Goal: Navigation & Orientation: Find specific page/section

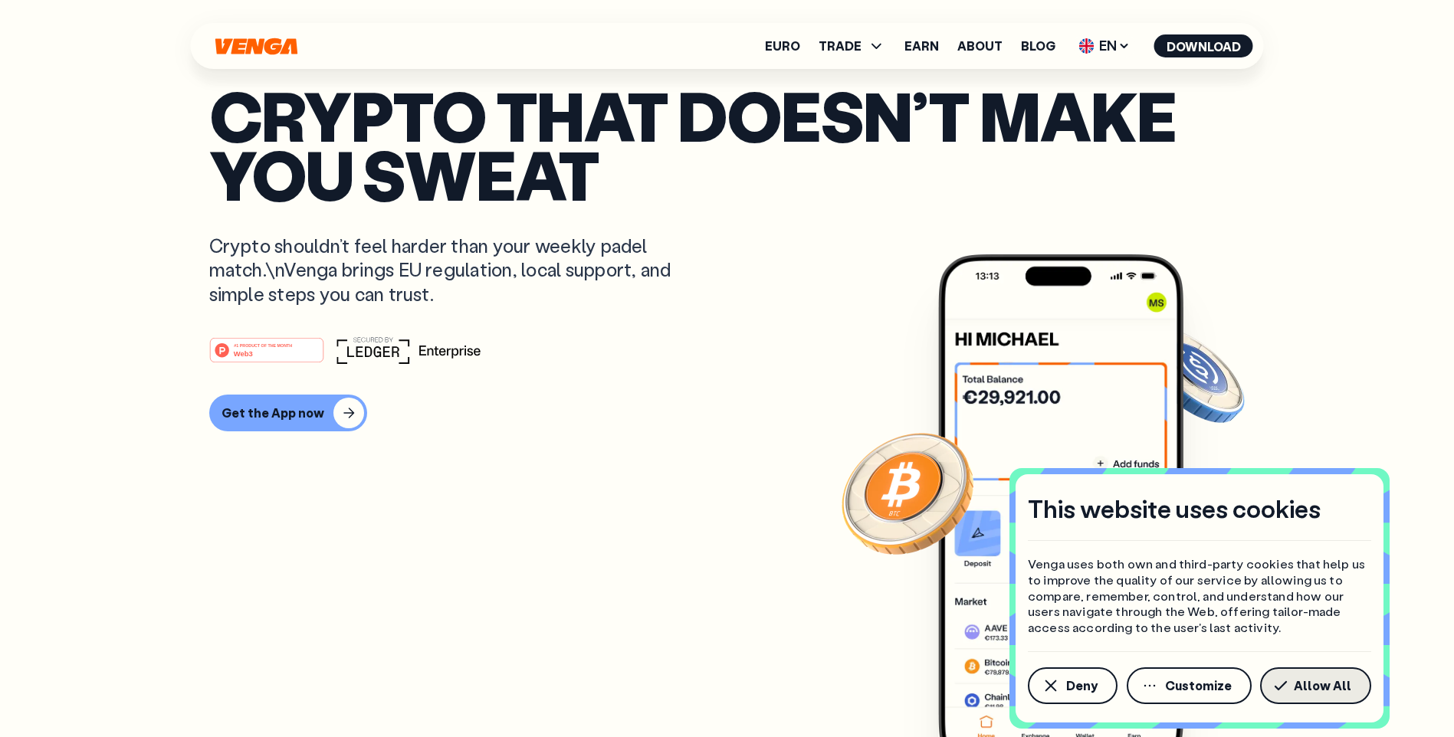
click at [1321, 683] on span "Allow All" at bounding box center [1322, 686] width 57 height 12
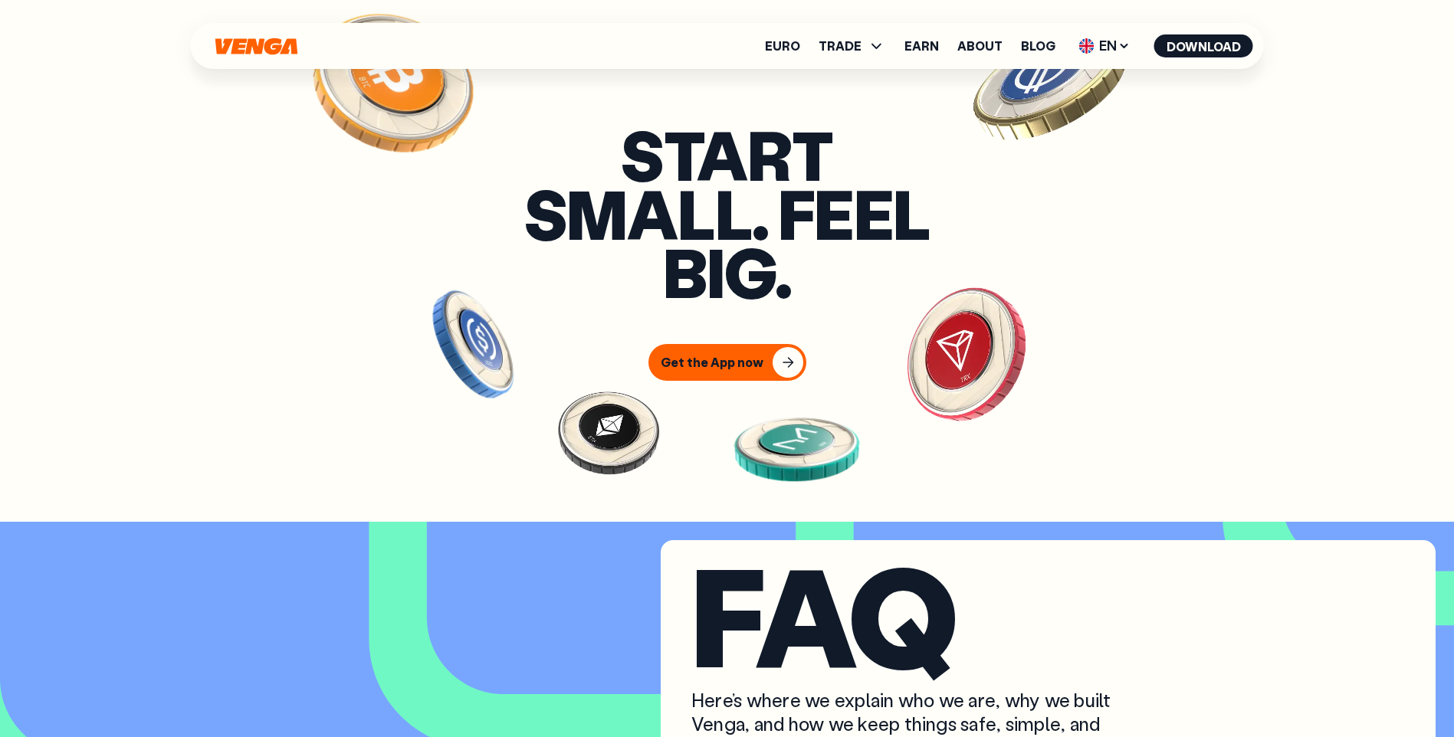
scroll to position [7239, 0]
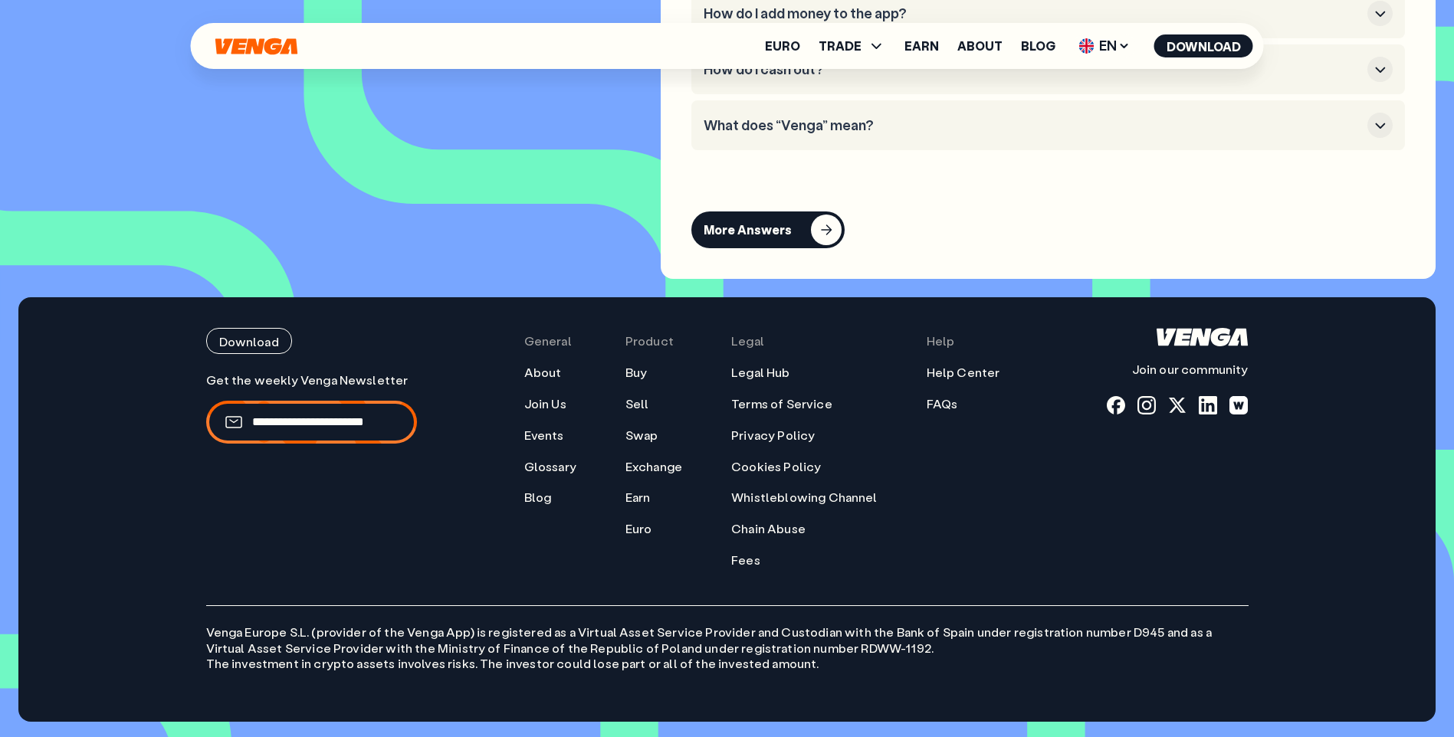
click at [694, 626] on p "Venga [GEOGRAPHIC_DATA] S.L. (provider of the Venga App) is registered as a Vir…" at bounding box center [727, 639] width 1042 height 67
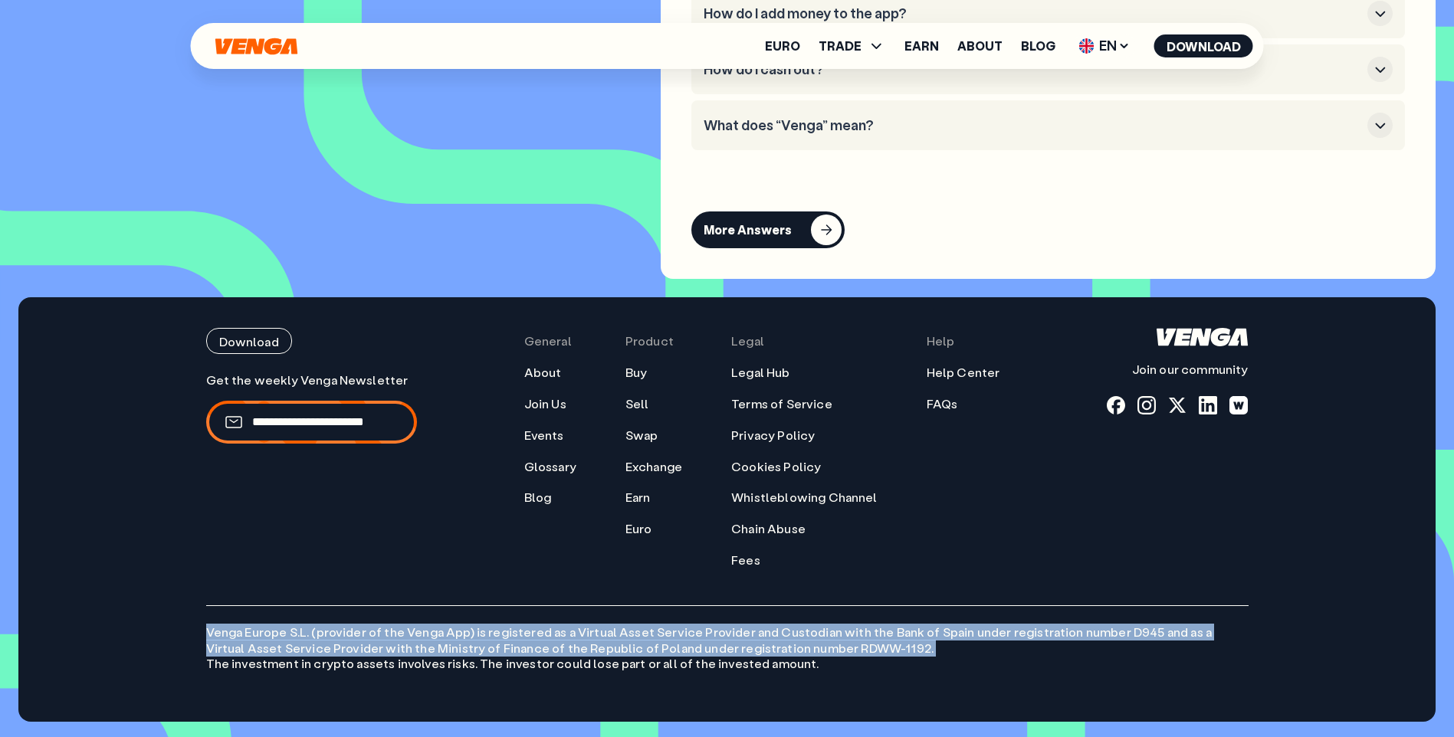
click at [694, 626] on p "Venga [GEOGRAPHIC_DATA] S.L. (provider of the Venga App) is registered as a Vir…" at bounding box center [727, 639] width 1042 height 67
click at [382, 638] on p "Venga [GEOGRAPHIC_DATA] S.L. (provider of the Venga App) is registered as a Vir…" at bounding box center [727, 639] width 1042 height 67
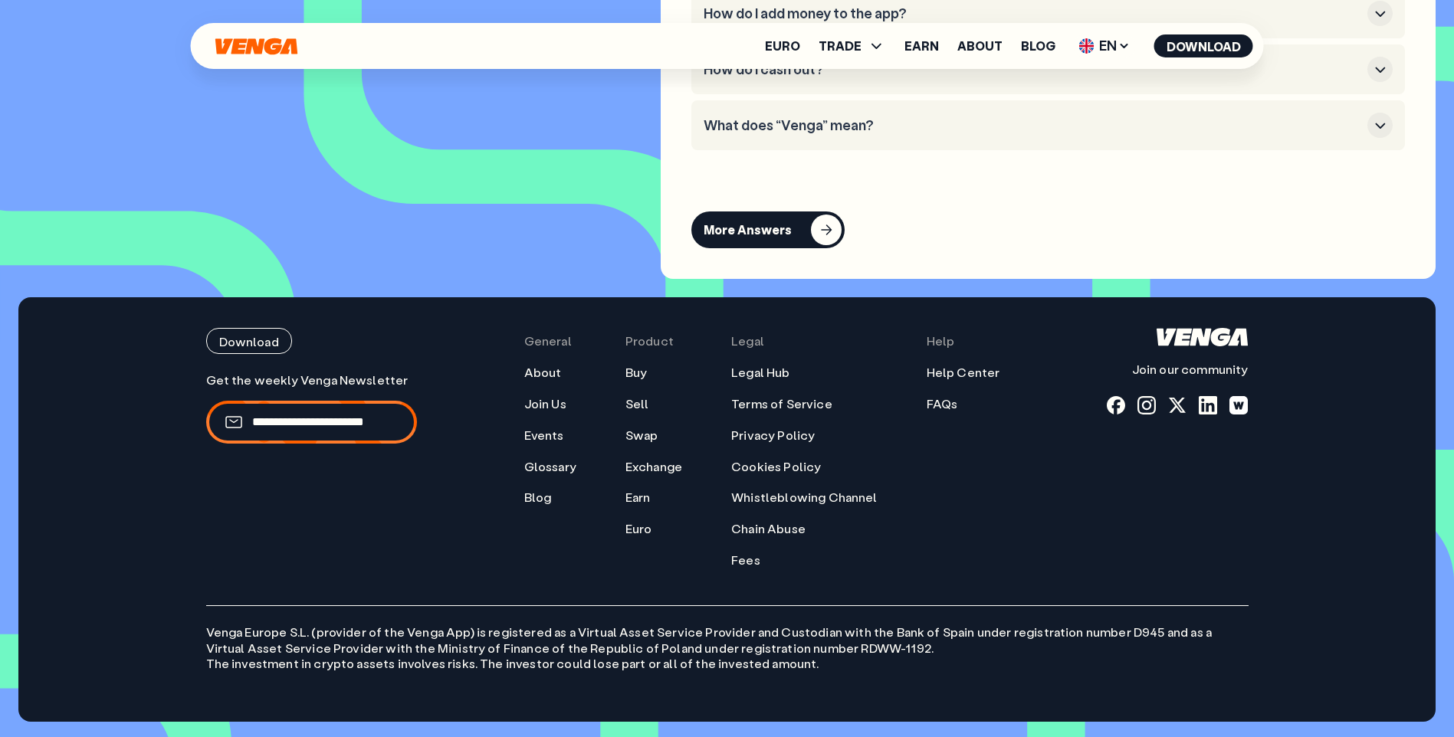
click at [397, 648] on p "Venga [GEOGRAPHIC_DATA] S.L. (provider of the Venga App) is registered as a Vir…" at bounding box center [727, 639] width 1042 height 67
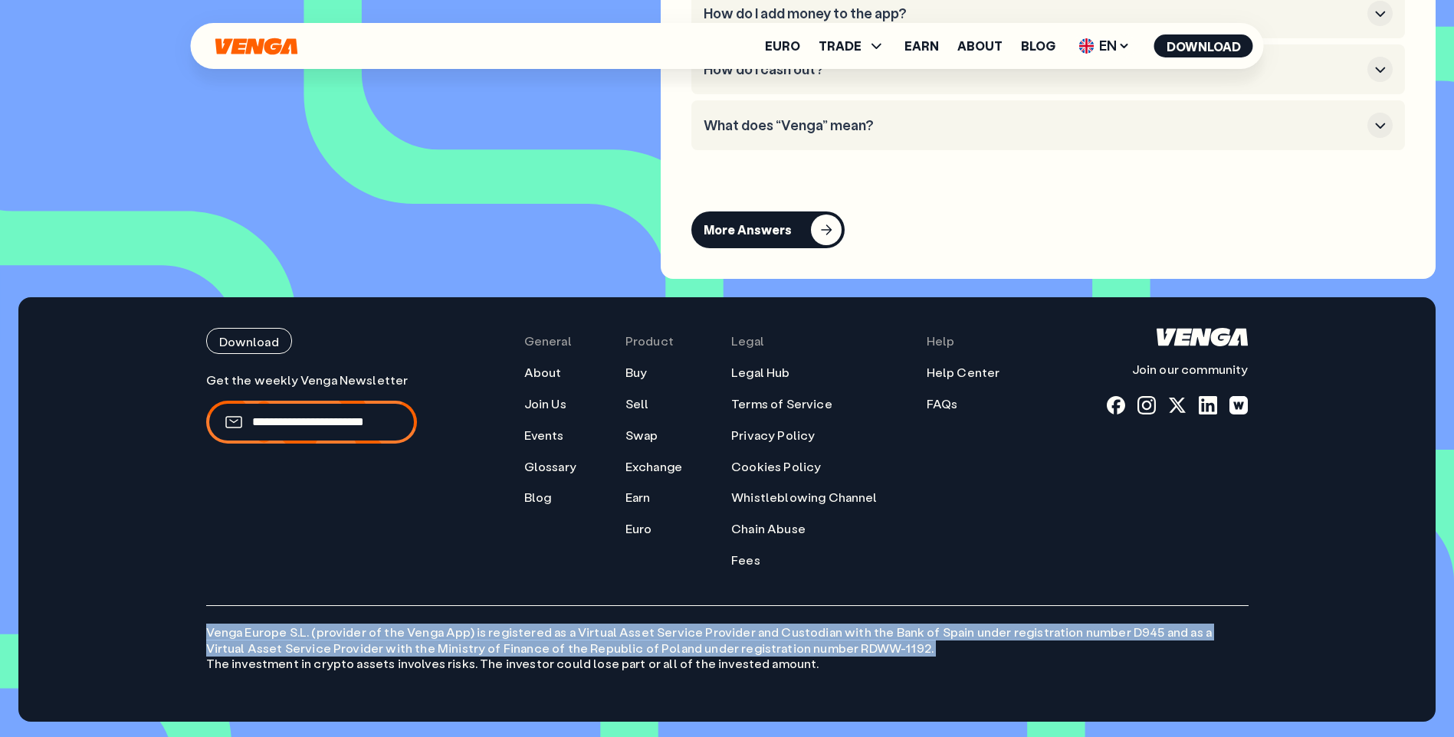
click at [397, 648] on p "Venga [GEOGRAPHIC_DATA] S.L. (provider of the Venga App) is registered as a Vir…" at bounding box center [727, 639] width 1042 height 67
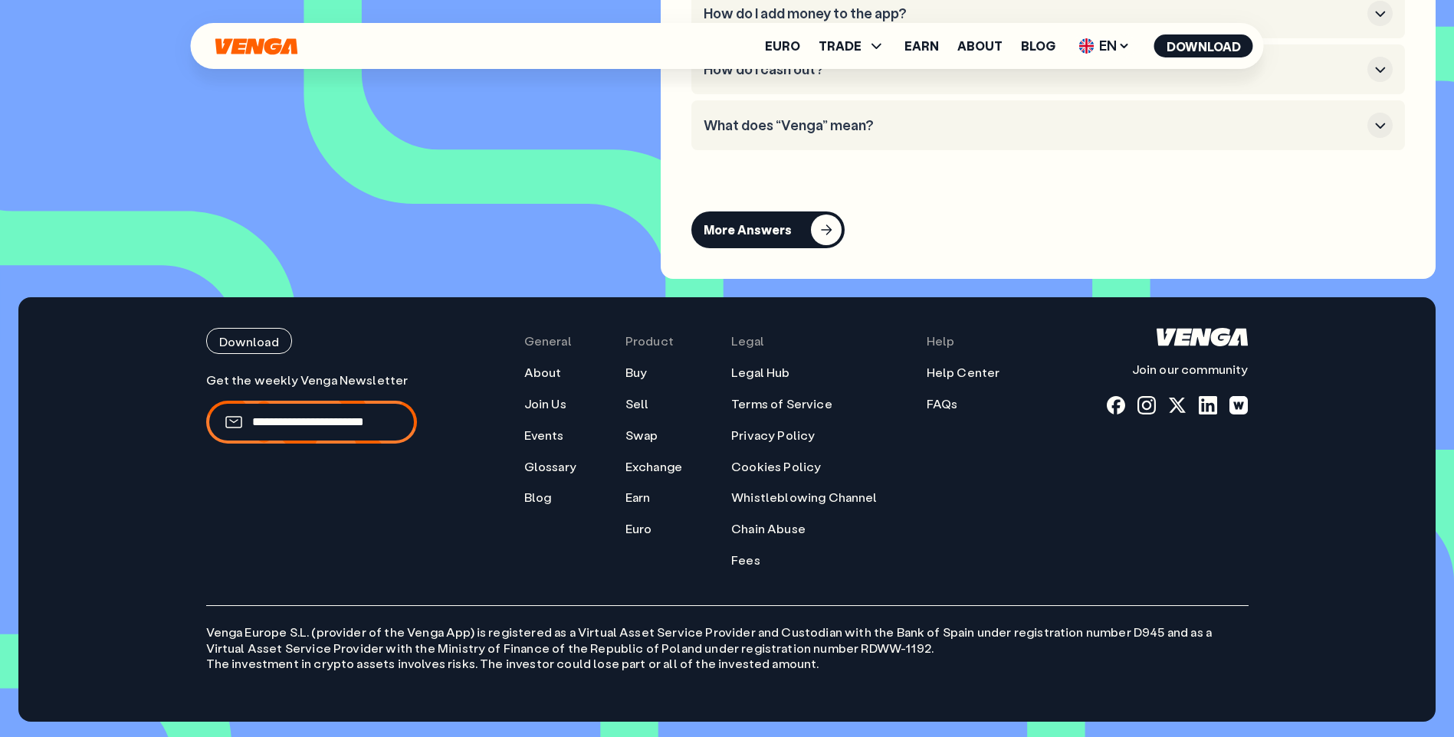
drag, startPoint x: 397, startPoint y: 648, endPoint x: 410, endPoint y: 666, distance: 21.9
click at [410, 666] on p "Venga [GEOGRAPHIC_DATA] S.L. (provider of the Venga App) is registered as a Vir…" at bounding box center [727, 639] width 1042 height 67
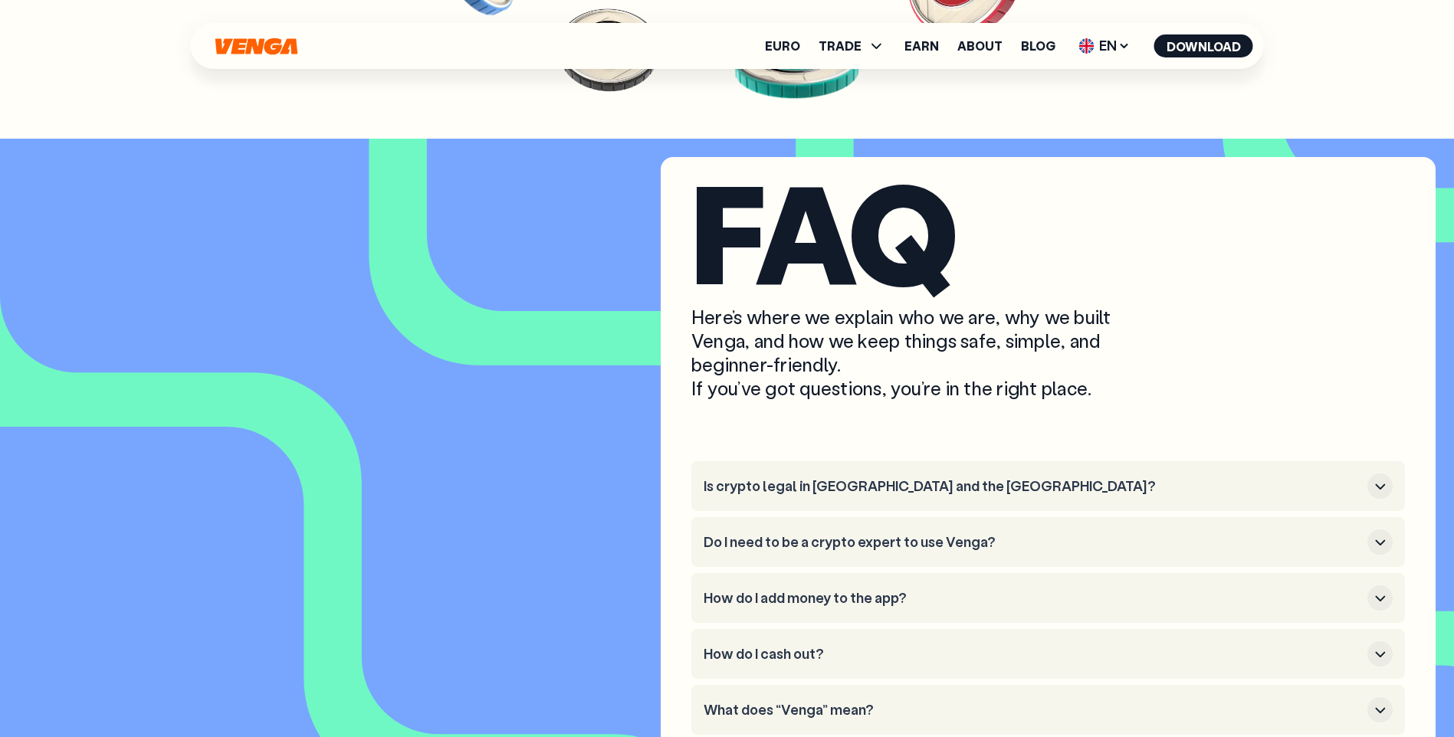
click at [795, 55] on ul "Euro TRADE Buy Sell Swap Exchange Earn About Blog EN English - EN Español - ES …" at bounding box center [1009, 46] width 488 height 25
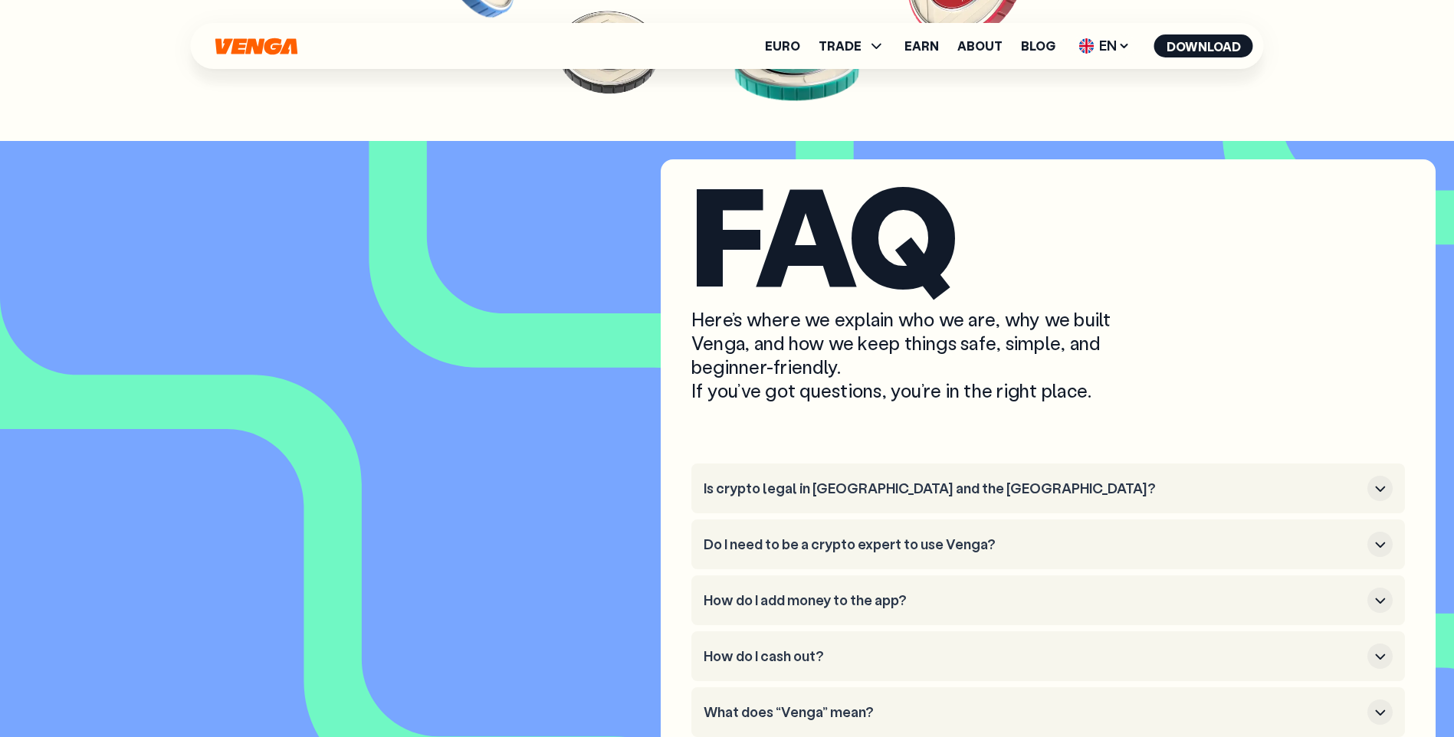
scroll to position [6626, 0]
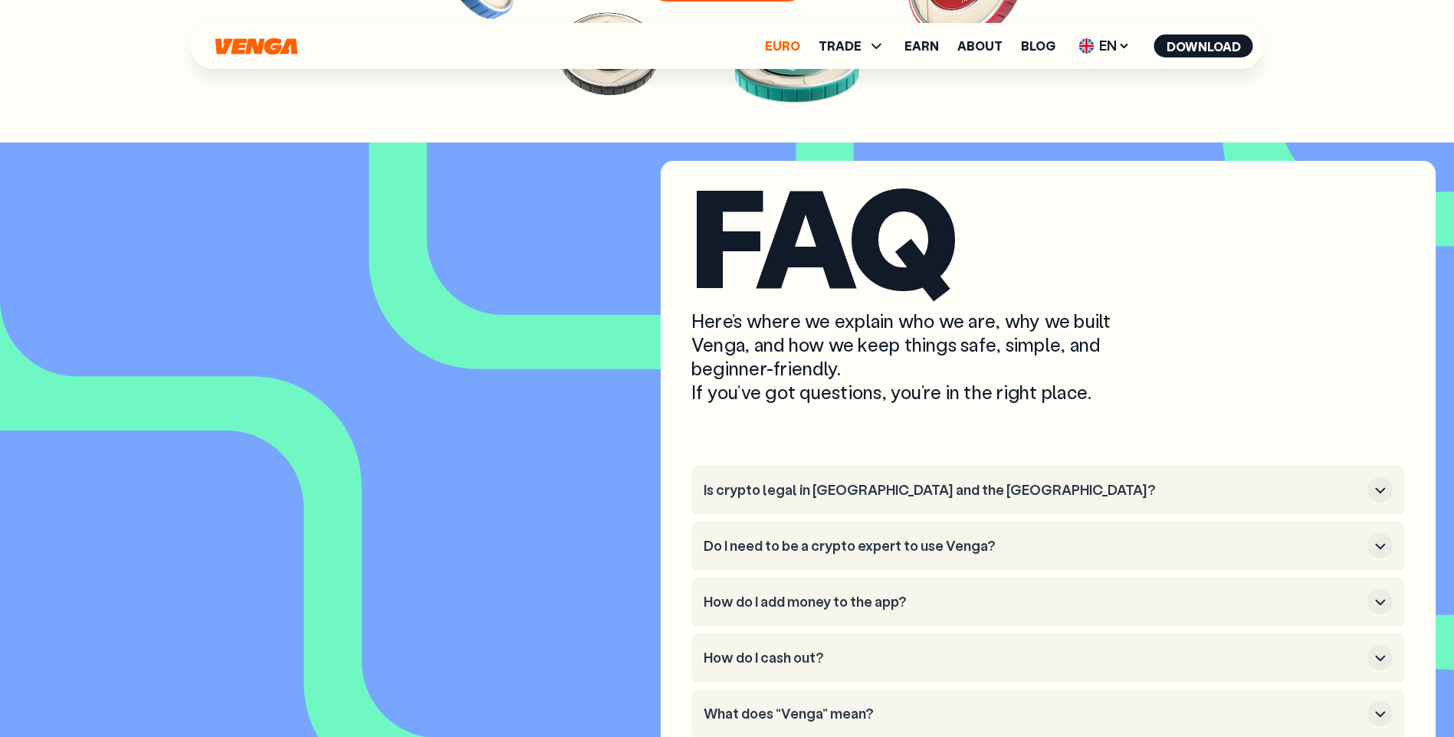
click at [790, 48] on link "Euro" at bounding box center [782, 46] width 35 height 12
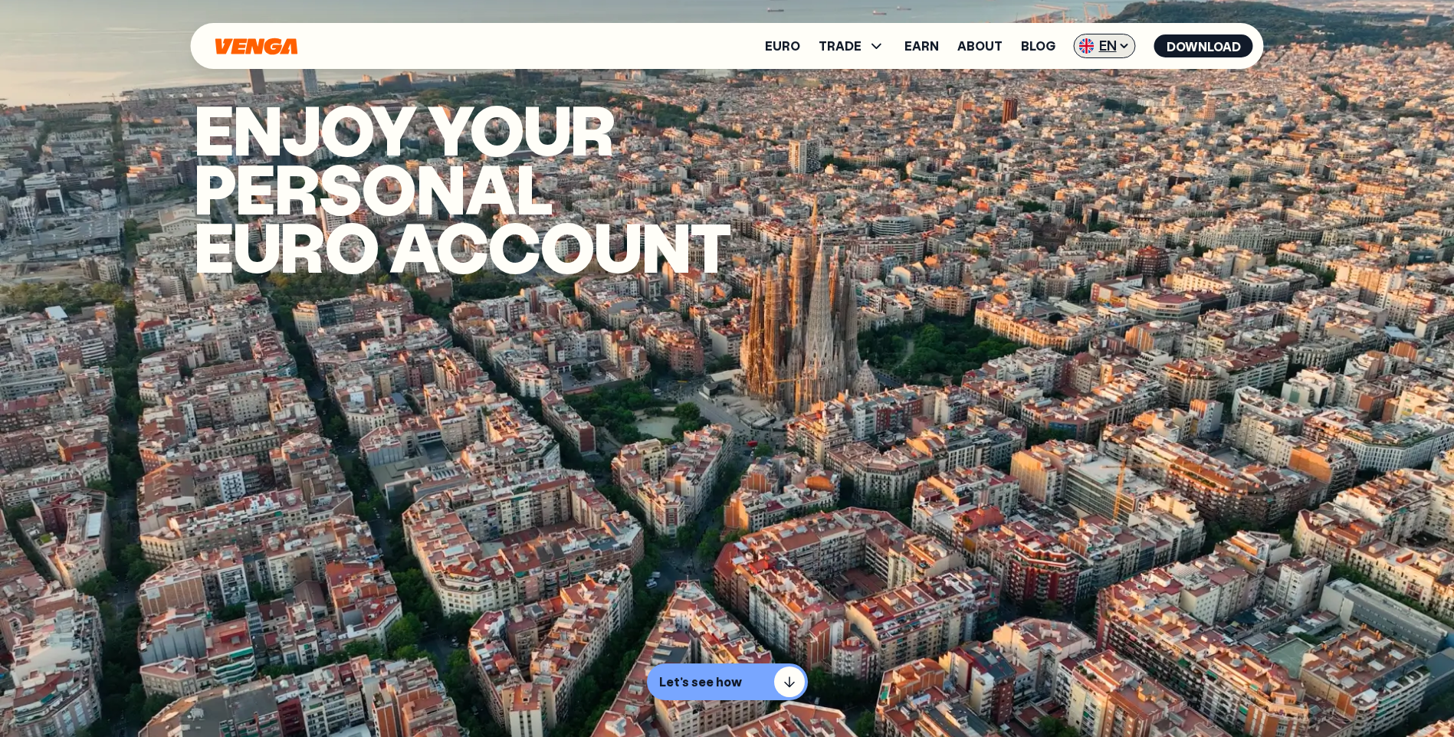
click at [1116, 44] on span "EN" at bounding box center [1105, 46] width 62 height 25
click at [1120, 45] on icon at bounding box center [1124, 46] width 12 height 12
